Goal: Task Accomplishment & Management: Manage account settings

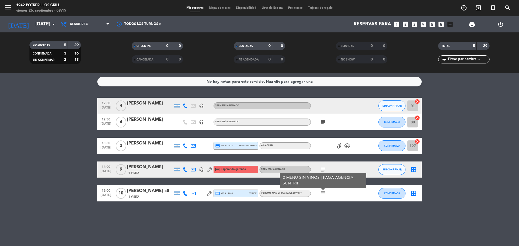
click at [348, 146] on icon "child_care" at bounding box center [347, 146] width 6 height 6
click at [338, 146] on icon "accessible_forward" at bounding box center [339, 146] width 6 height 6
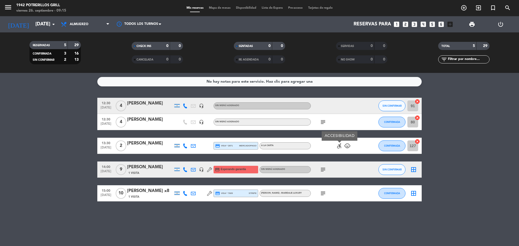
click at [342, 223] on div "No hay notas para este servicio. Haz clic para agregar una 12:30 [DATE] 4 [PERS…" at bounding box center [259, 159] width 519 height 173
click at [323, 193] on icon "subject" at bounding box center [323, 193] width 6 height 6
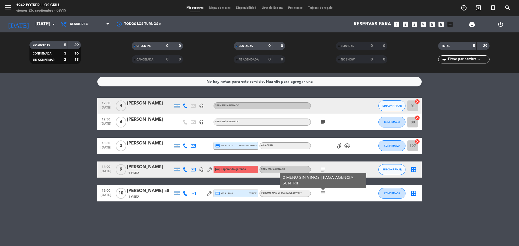
click at [337, 214] on div "No hay notas para este servicio. Haz clic para agregar una 12:30 [DATE] 4 [PERS…" at bounding box center [259, 159] width 519 height 173
click at [322, 170] on icon "subject" at bounding box center [323, 170] width 6 height 6
click at [351, 208] on div "No hay notas para este servicio. Haz clic para agregar una 12:30 [DATE] 4 [PERS…" at bounding box center [259, 159] width 519 height 173
click at [323, 123] on icon "subject" at bounding box center [323, 122] width 6 height 6
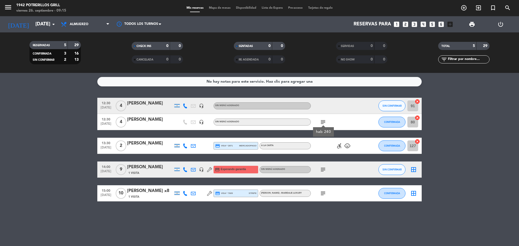
click at [323, 222] on div "No hay notas para este servicio. Haz clic para agregar una 12:30 [DATE] 4 [PERS…" at bounding box center [259, 159] width 519 height 173
click at [52, 24] on icon "arrow_drop_down" at bounding box center [53, 24] width 6 height 6
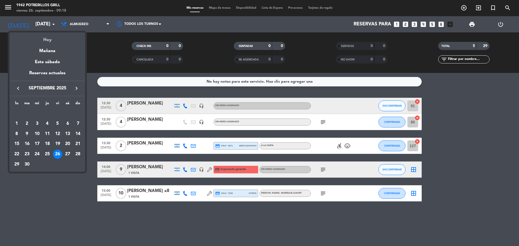
click at [52, 39] on div "Hoy" at bounding box center [47, 37] width 76 height 11
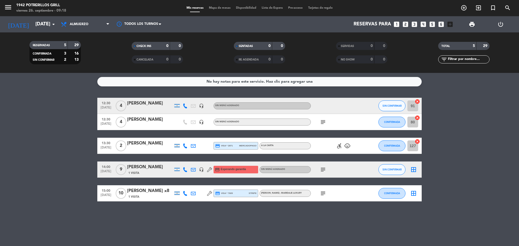
click at [324, 194] on icon "subject" at bounding box center [323, 193] width 6 height 6
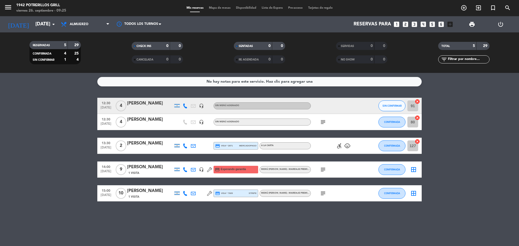
click at [325, 195] on icon "subject" at bounding box center [323, 193] width 6 height 6
click at [320, 206] on div "No hay notas para este servicio. Haz clic para agregar una 12:30 [DATE] 4 [PERS…" at bounding box center [259, 159] width 519 height 173
click at [320, 171] on icon "subject" at bounding box center [323, 170] width 6 height 6
click at [321, 221] on div "No hay notas para este servicio. Haz clic para agregar una 12:30 [DATE] 4 [PERS…" at bounding box center [259, 159] width 519 height 173
click at [326, 122] on span "subject" at bounding box center [323, 122] width 8 height 6
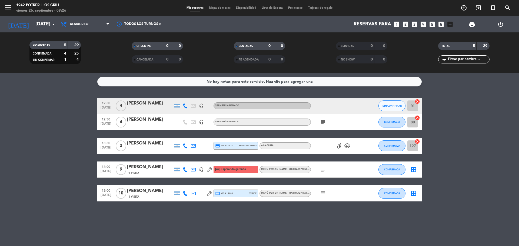
click at [325, 122] on icon "subject" at bounding box center [323, 122] width 6 height 6
click at [338, 181] on div "12:30 [DATE] 4 [PERSON_NAME] headset_mic Sin menú asignado SIN CONFIRMAR 91 can…" at bounding box center [259, 150] width 325 height 104
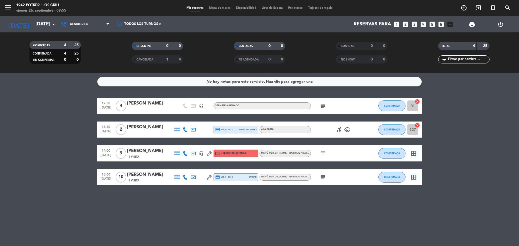
click at [323, 154] on icon "subject" at bounding box center [323, 153] width 6 height 6
click at [329, 184] on div "subject" at bounding box center [335, 177] width 49 height 16
click at [324, 176] on icon "subject" at bounding box center [323, 177] width 6 height 6
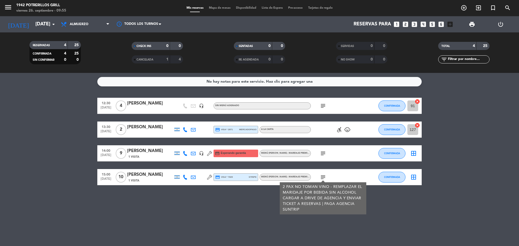
click at [351, 222] on div "No hay notas para este servicio. Haz clic para agregar una 12:30 [DATE] 4 [PERS…" at bounding box center [259, 159] width 519 height 173
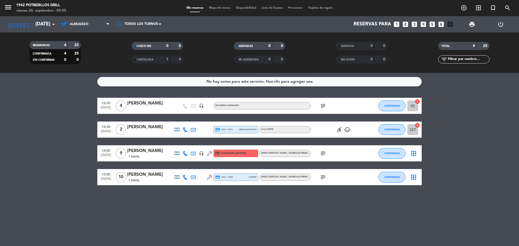
click at [324, 152] on icon "subject" at bounding box center [323, 153] width 6 height 6
click at [343, 220] on div "No hay notas para este servicio. Haz clic para agregar una 12:30 [DATE] 4 [PERS…" at bounding box center [259, 159] width 519 height 173
click at [324, 106] on icon "subject" at bounding box center [323, 106] width 6 height 6
click at [329, 128] on div "accessible_forward child_care" at bounding box center [335, 130] width 49 height 16
click at [320, 177] on icon "subject" at bounding box center [323, 177] width 6 height 6
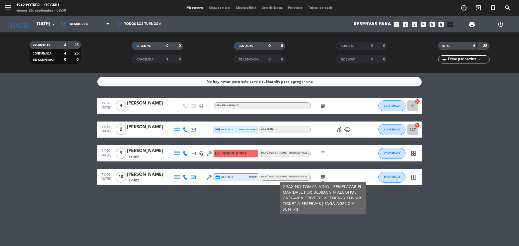
click at [384, 213] on div "No hay notas para este servicio. Haz clic para agregar una 12:30 [DATE] 4 [PERS…" at bounding box center [259, 159] width 519 height 173
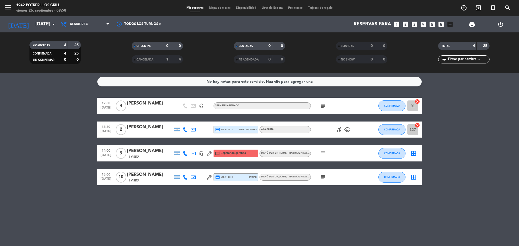
click at [319, 179] on span "subject" at bounding box center [323, 177] width 8 height 6
click at [322, 178] on icon "subject" at bounding box center [323, 177] width 6 height 6
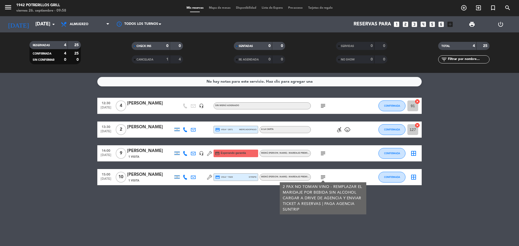
drag, startPoint x: 384, startPoint y: 207, endPoint x: 370, endPoint y: 195, distance: 18.0
click at [384, 206] on div "No hay notas para este servicio. Haz clic para agregar una 12:30 [DATE] 4 [PERS…" at bounding box center [259, 159] width 519 height 173
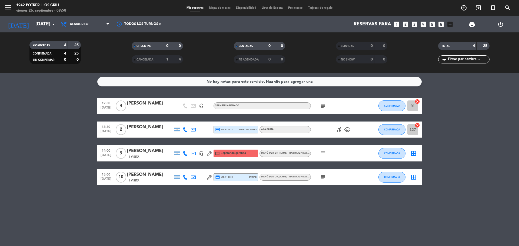
click at [321, 152] on icon "subject" at bounding box center [323, 153] width 6 height 6
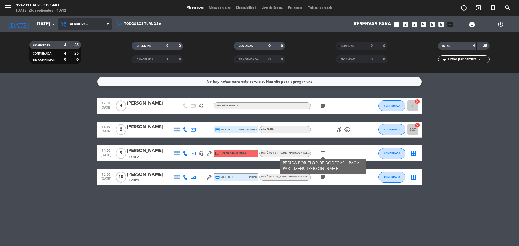
click at [86, 24] on span "Almuerzo" at bounding box center [79, 24] width 19 height 4
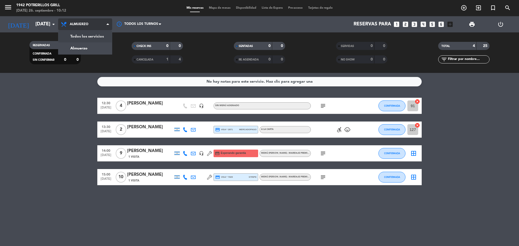
click at [90, 24] on span "Almuerzo" at bounding box center [85, 24] width 54 height 12
